Goal: Information Seeking & Learning: Learn about a topic

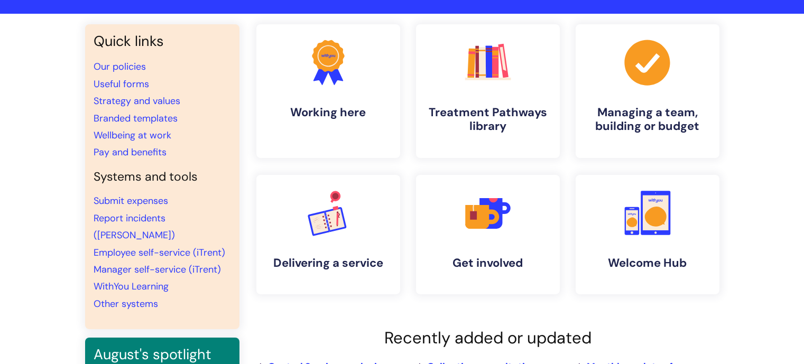
scroll to position [56, 0]
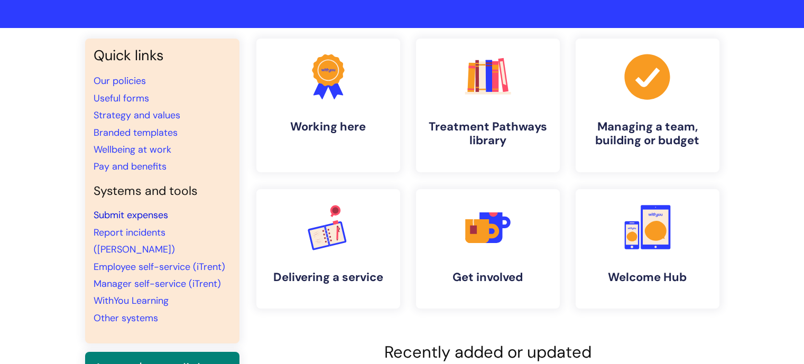
click at [142, 214] on link "Submit expenses" at bounding box center [131, 215] width 75 height 13
click at [196, 278] on link "Manager self-service (iTrent)" at bounding box center [157, 284] width 127 height 13
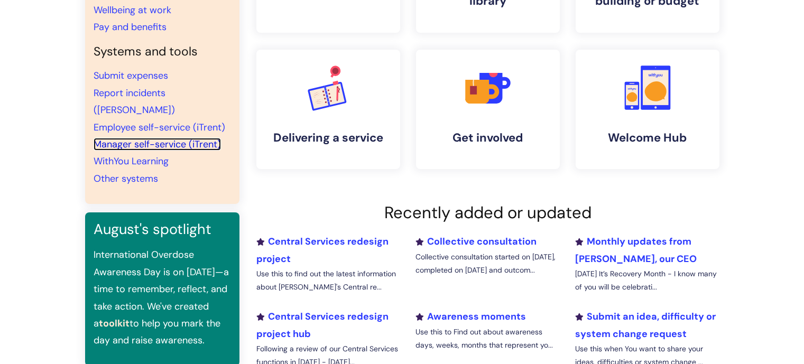
scroll to position [0, 0]
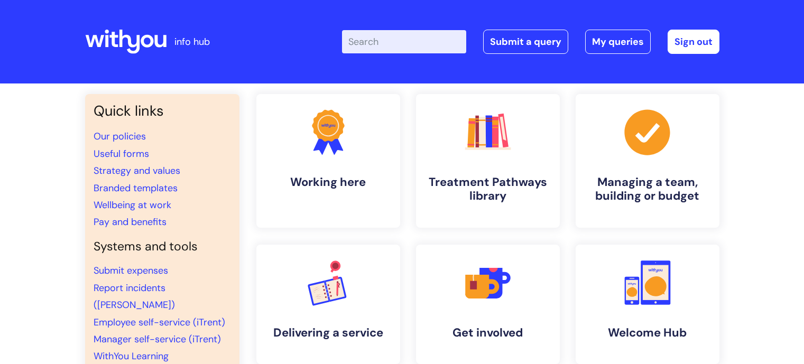
click at [382, 35] on input "Enter your search term here..." at bounding box center [404, 41] width 124 height 23
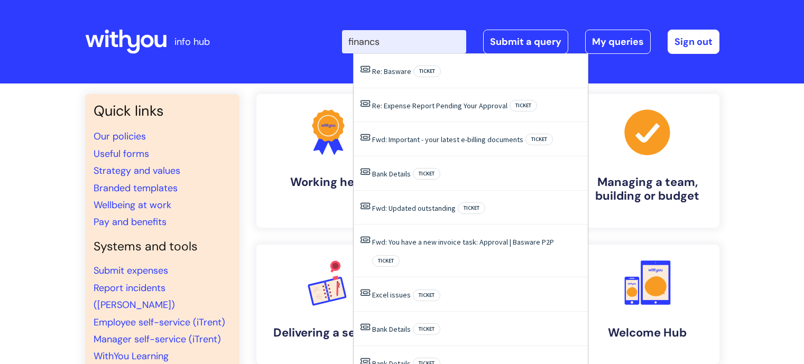
type input "financs"
click button "Search" at bounding box center [0, 0] width 0 height 0
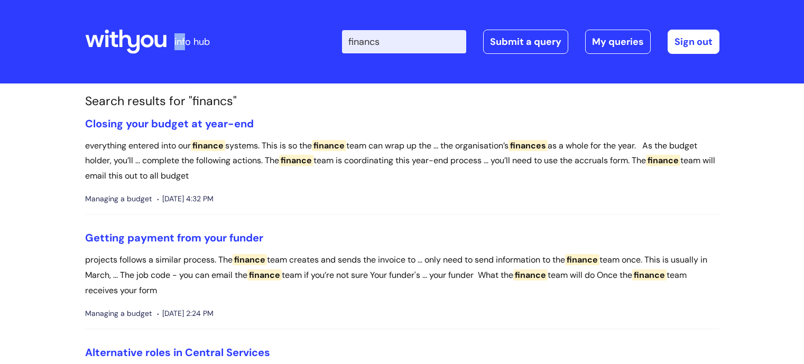
drag, startPoint x: 184, startPoint y: 36, endPoint x: 118, endPoint y: 44, distance: 66.1
click at [118, 44] on div "info hub" at bounding box center [164, 42] width 158 height 62
click at [118, 44] on icon at bounding box center [125, 41] width 81 height 25
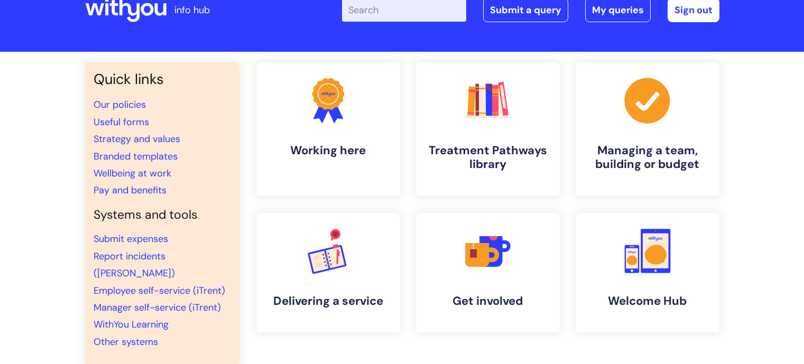
scroll to position [36, 0]
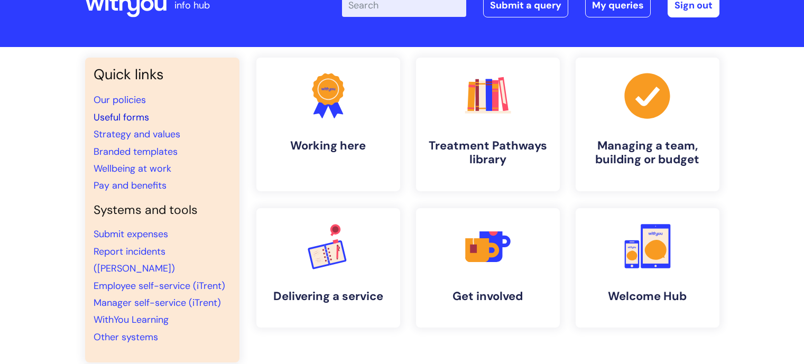
click at [131, 117] on link "Useful forms" at bounding box center [122, 117] width 56 height 13
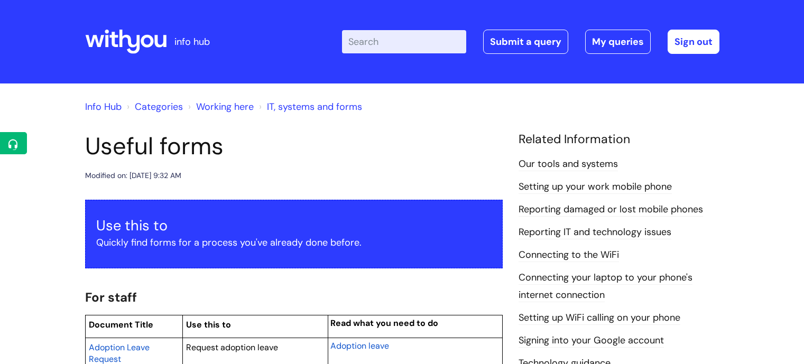
click at [102, 106] on link "Info Hub" at bounding box center [103, 106] width 36 height 13
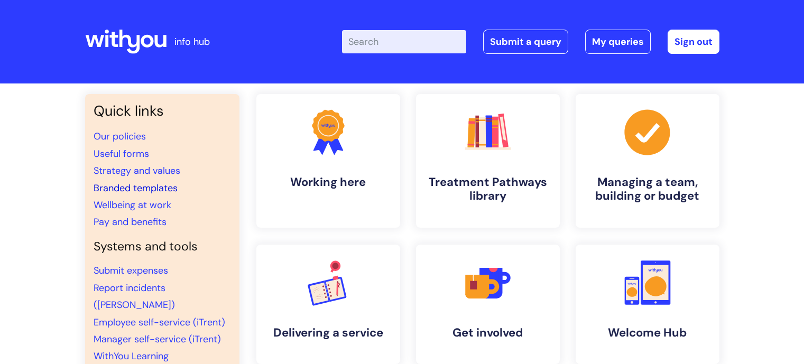
click at [161, 188] on link "Branded templates" at bounding box center [136, 188] width 84 height 13
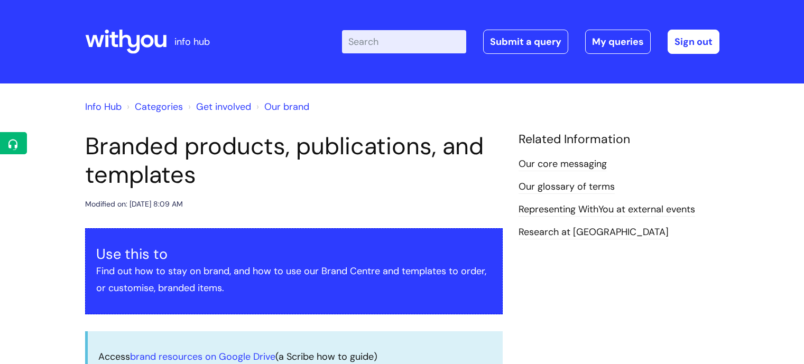
click at [599, 108] on ol "Info Hub Categories Get involved Our brand" at bounding box center [402, 104] width 635 height 21
click at [419, 80] on header "info hub Enter your search term here... Search Submit a query My queries Welcom…" at bounding box center [402, 42] width 804 height 84
click at [402, 41] on input "Enter your search term here..." at bounding box center [404, 41] width 124 height 23
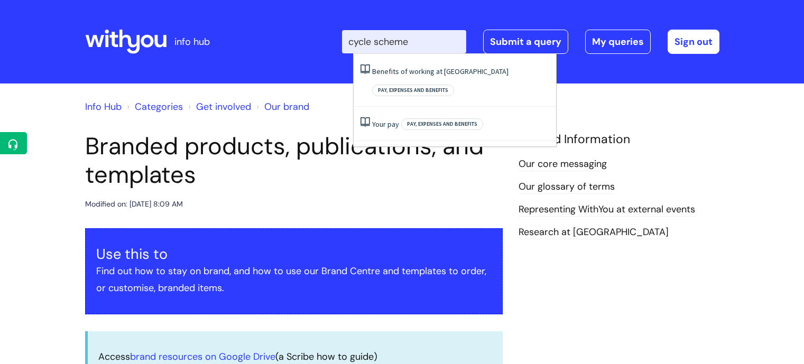
type input "cycle scheme"
click button "Search" at bounding box center [0, 0] width 0 height 0
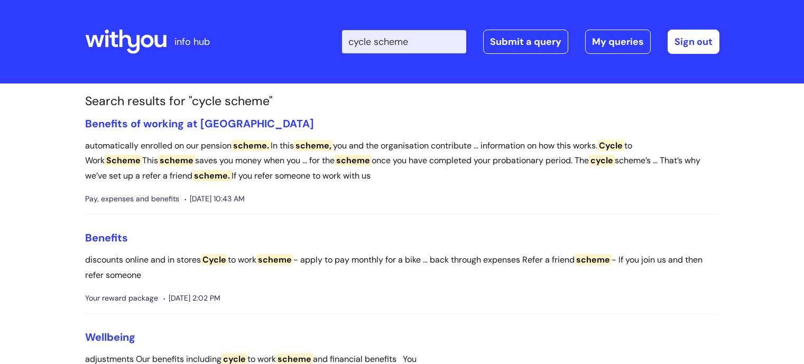
click at [214, 259] on span "Cycle" at bounding box center [214, 259] width 27 height 11
drag, startPoint x: 692, startPoint y: 91, endPoint x: 550, endPoint y: 98, distance: 141.9
click at [550, 98] on div "Search results for "cycle scheme" Benefits of working at [GEOGRAPHIC_DATA] auto…" at bounding box center [402, 314] width 804 height 460
click at [435, 221] on ul "Benefits of working at [GEOGRAPHIC_DATA] automatically enrolled on our pension …" at bounding box center [402, 299] width 635 height 365
click at [441, 208] on li "Benefits of working at [GEOGRAPHIC_DATA] automatically enrolled on our pension …" at bounding box center [402, 166] width 635 height 98
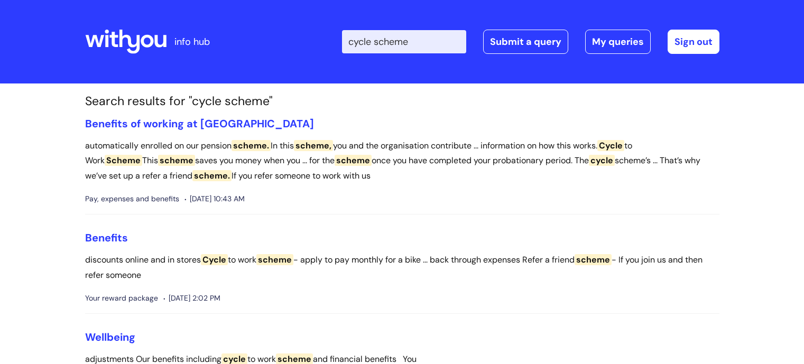
click at [428, 45] on input "cycle scheme" at bounding box center [404, 41] width 124 height 23
type input "c"
click at [157, 41] on icon at bounding box center [160, 41] width 12 height 12
